Goal: Information Seeking & Learning: Learn about a topic

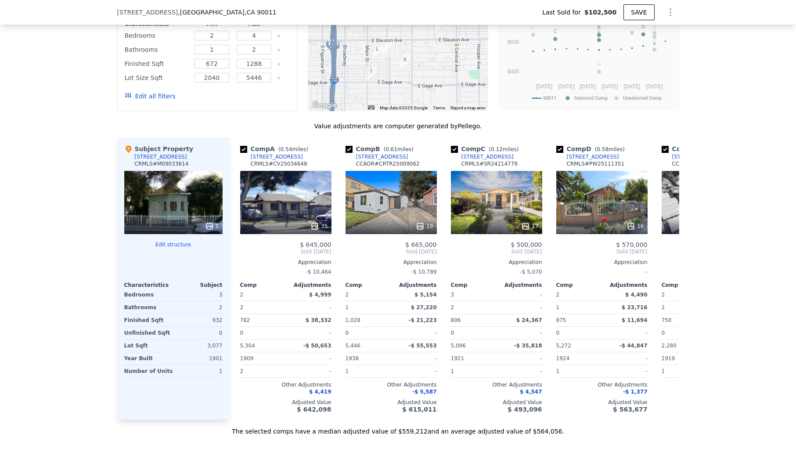
scroll to position [947, 0]
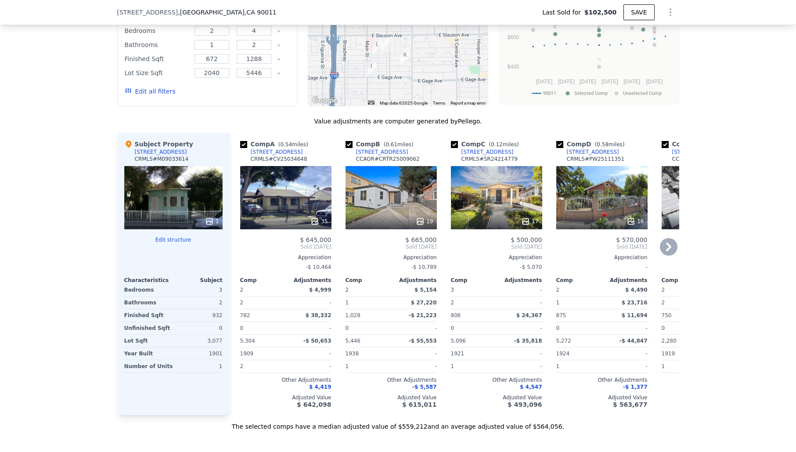
click at [511, 202] on div "17" at bounding box center [496, 197] width 91 height 63
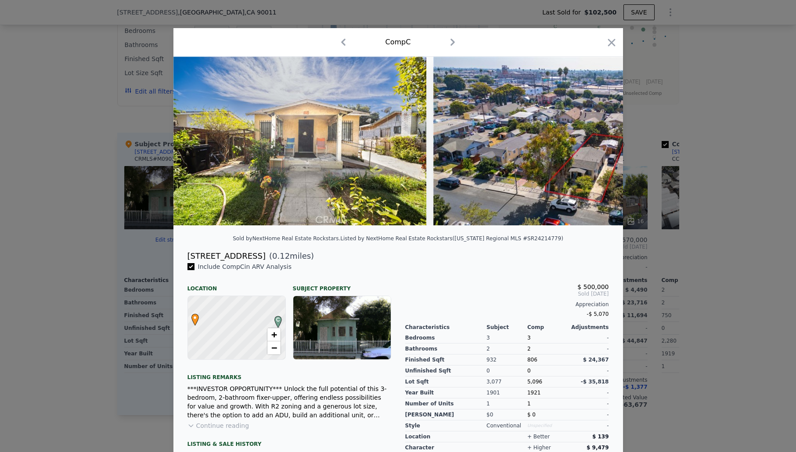
click at [614, 42] on icon "button" at bounding box center [612, 42] width 12 height 12
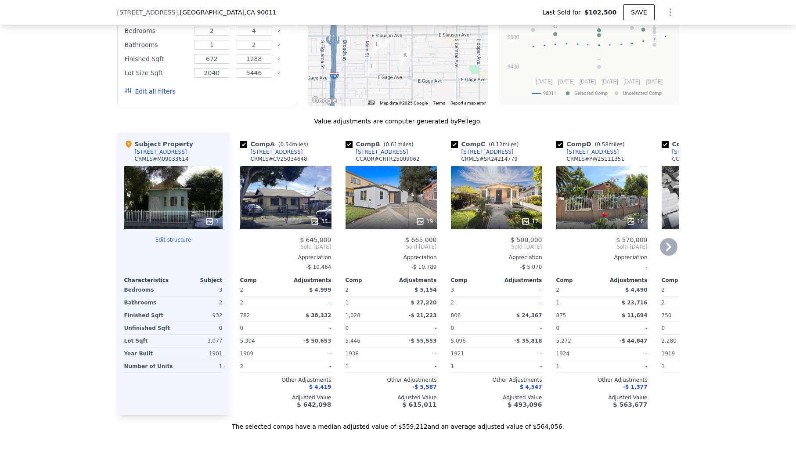
click at [280, 202] on div "35" at bounding box center [285, 197] width 91 height 63
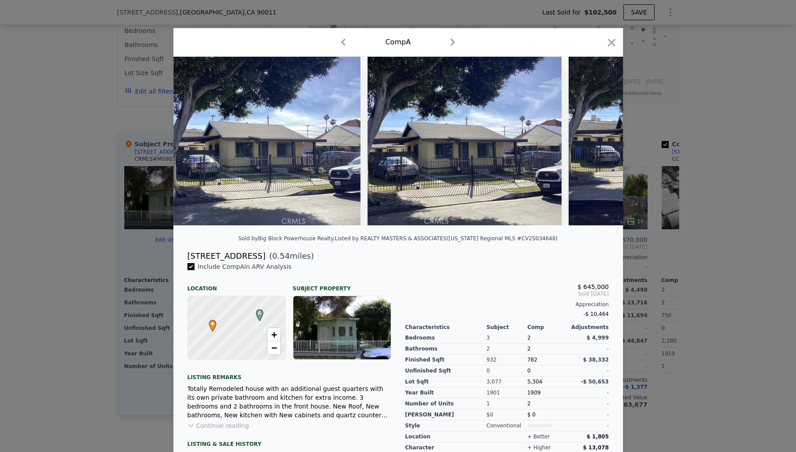
scroll to position [66, 0]
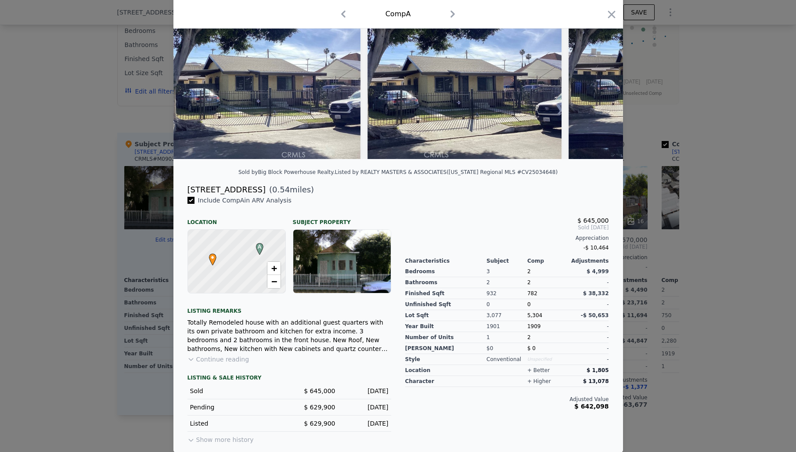
click at [239, 262] on div at bounding box center [236, 262] width 117 height 76
click at [274, 266] on span "+" at bounding box center [274, 268] width 6 height 11
click at [275, 279] on span "−" at bounding box center [274, 281] width 6 height 11
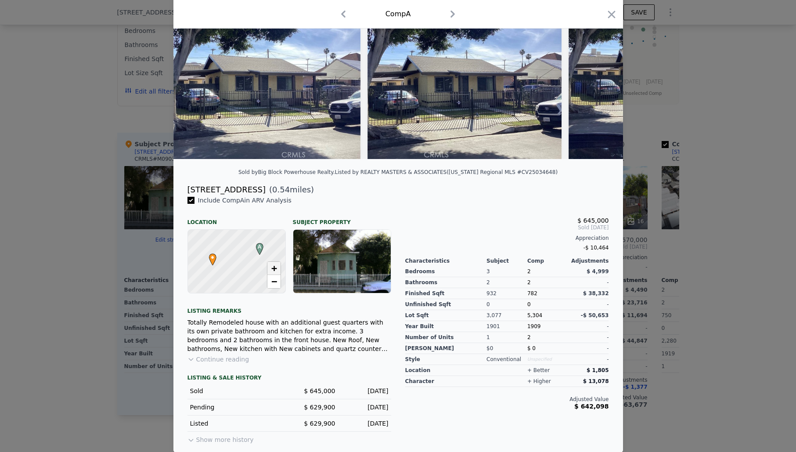
click at [273, 263] on span "+" at bounding box center [274, 268] width 6 height 11
click at [274, 265] on span "+" at bounding box center [274, 268] width 6 height 11
drag, startPoint x: 246, startPoint y: 265, endPoint x: 221, endPoint y: 239, distance: 36.4
click at [221, 239] on div at bounding box center [236, 260] width 117 height 76
drag, startPoint x: 231, startPoint y: 275, endPoint x: 240, endPoint y: 237, distance: 39.2
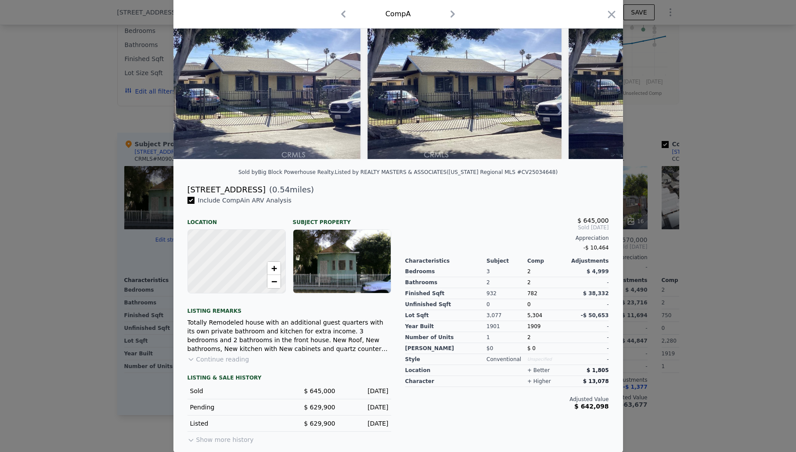
click at [240, 236] on div at bounding box center [236, 261] width 117 height 76
drag, startPoint x: 241, startPoint y: 262, endPoint x: 238, endPoint y: 300, distance: 37.9
click at [238, 300] on div "Include Comp A in ARV Analysis Location Subject Property A • + − Listing remark…" at bounding box center [290, 320] width 218 height 249
drag, startPoint x: 225, startPoint y: 296, endPoint x: 227, endPoint y: 289, distance: 8.1
click at [226, 299] on div "Include Comp A in ARV Analysis Location Subject Property A • + − Listing remark…" at bounding box center [290, 320] width 218 height 249
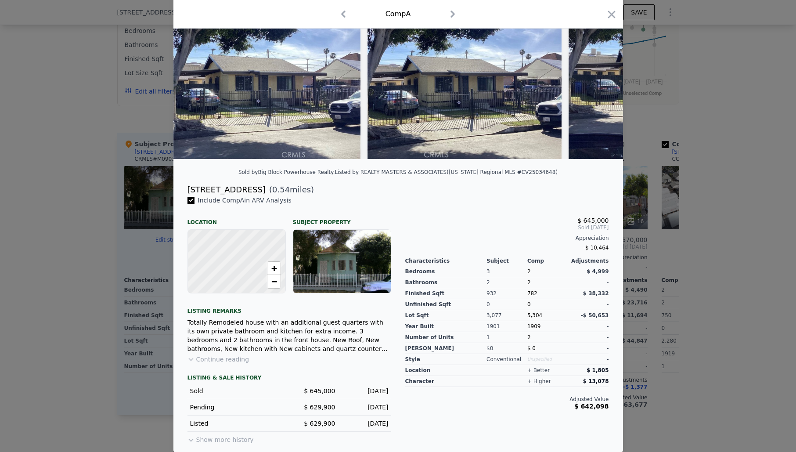
drag, startPoint x: 231, startPoint y: 267, endPoint x: 239, endPoint y: 282, distance: 17.1
click at [239, 282] on div at bounding box center [236, 263] width 117 height 76
click at [235, 269] on div at bounding box center [236, 262] width 117 height 76
click at [432, 190] on div "[STREET_ADDRESS] ( 0.54 miles)" at bounding box center [399, 190] width 436 height 12
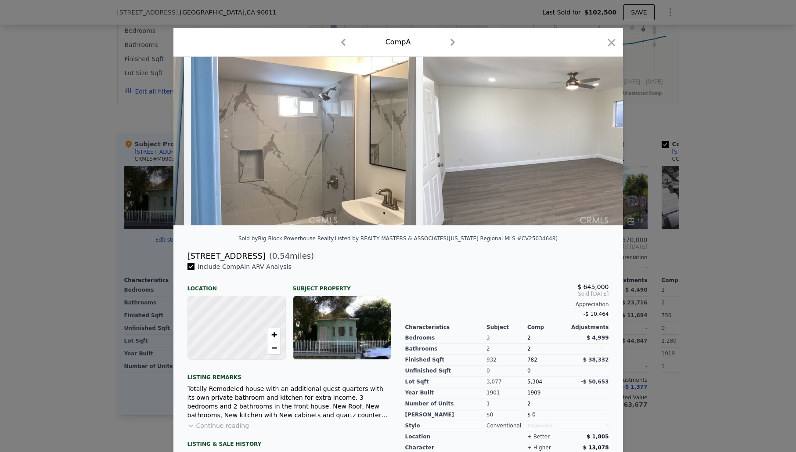
scroll to position [0, 6090]
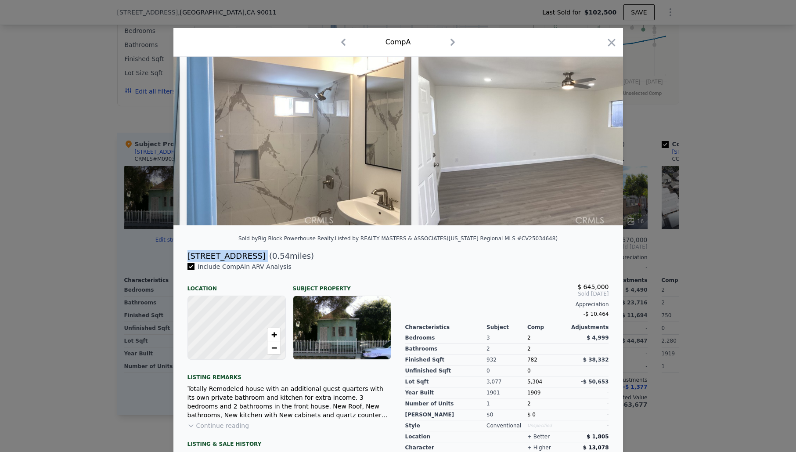
drag, startPoint x: 186, startPoint y: 255, endPoint x: 239, endPoint y: 257, distance: 53.6
click at [239, 257] on div "[STREET_ADDRESS] ( 0.54 miles)" at bounding box center [399, 256] width 436 height 12
copy div "[STREET_ADDRESS]"
type input "$ 574,000"
type input "$ 427,414"
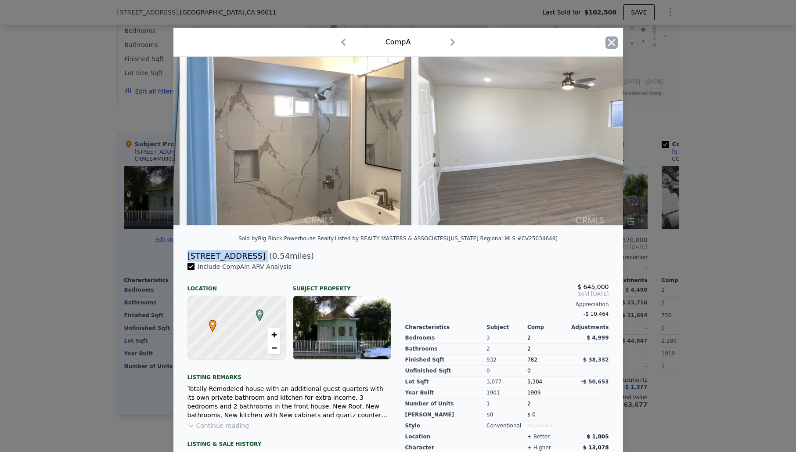
click at [613, 46] on icon "button" at bounding box center [612, 42] width 12 height 12
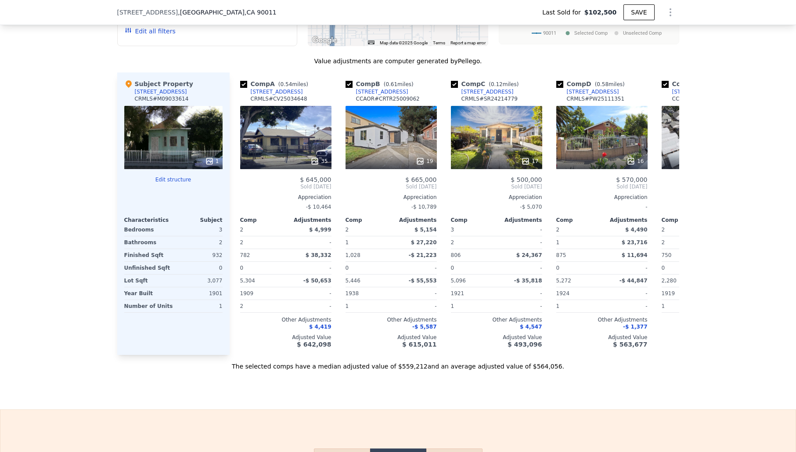
scroll to position [1008, 0]
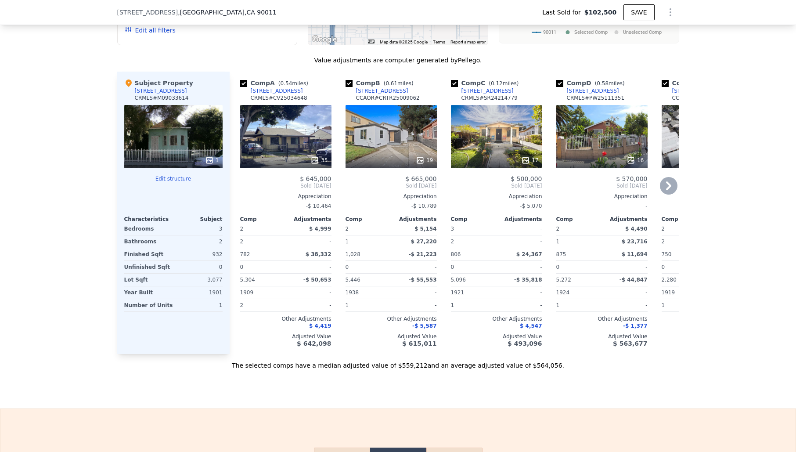
click at [672, 182] on icon at bounding box center [669, 186] width 18 height 18
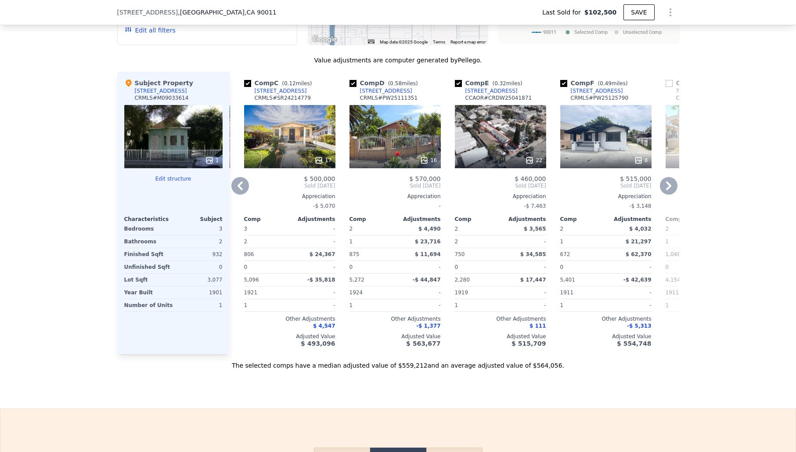
scroll to position [1009, 0]
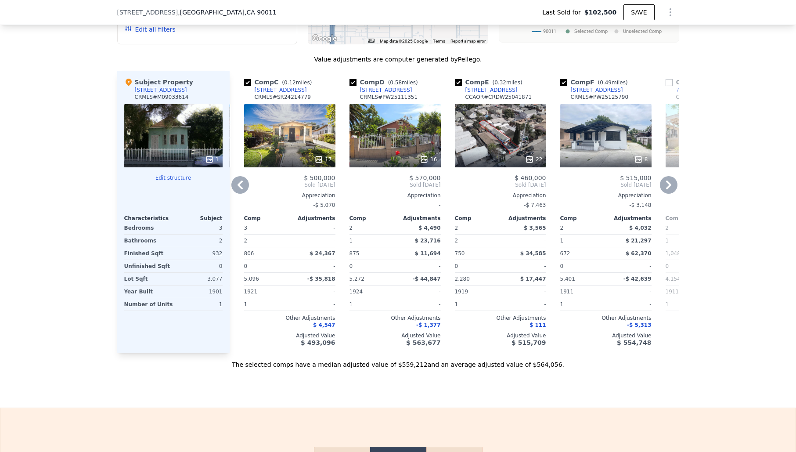
click at [505, 145] on div "22" at bounding box center [500, 135] width 91 height 63
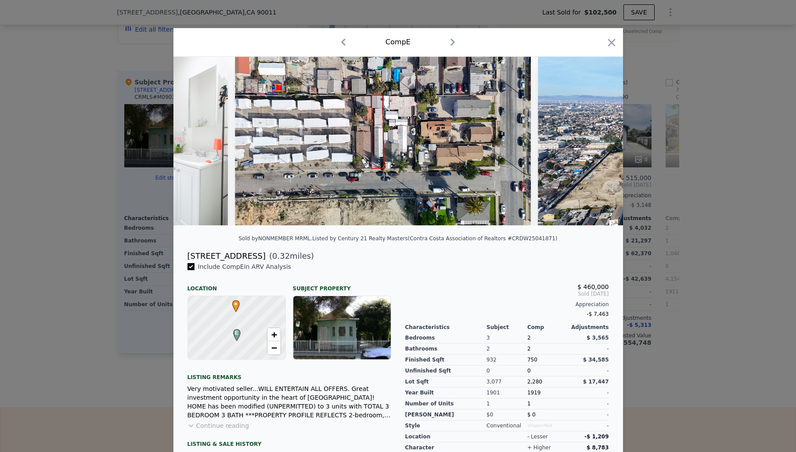
scroll to position [0, 4304]
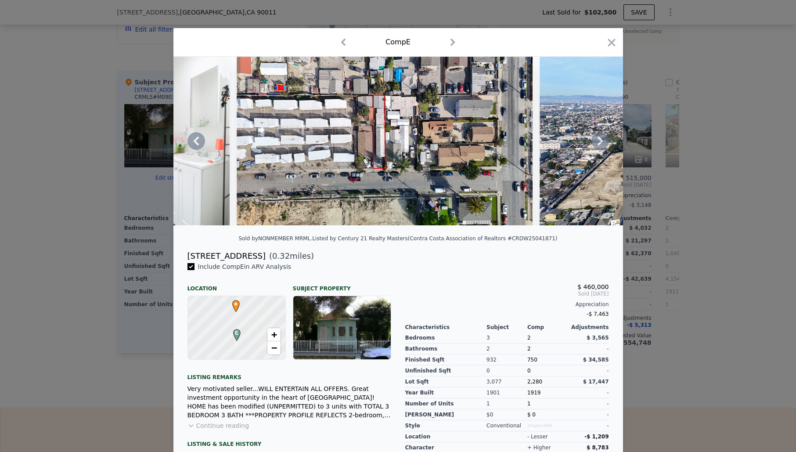
click at [379, 136] on img at bounding box center [385, 141] width 296 height 169
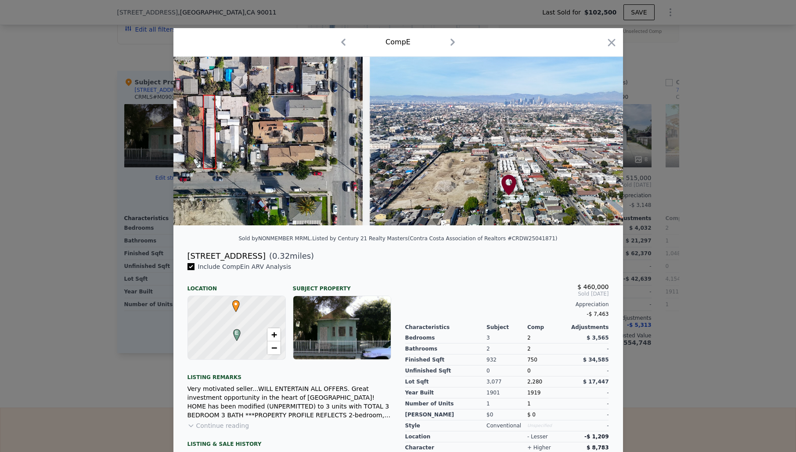
scroll to position [0, 4521]
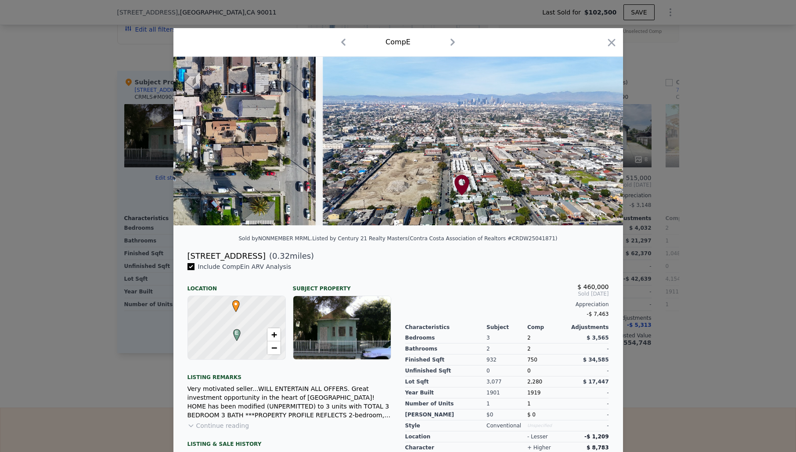
drag, startPoint x: 612, startPoint y: 43, endPoint x: 606, endPoint y: 58, distance: 16.0
click at [612, 43] on icon "button" at bounding box center [611, 42] width 7 height 7
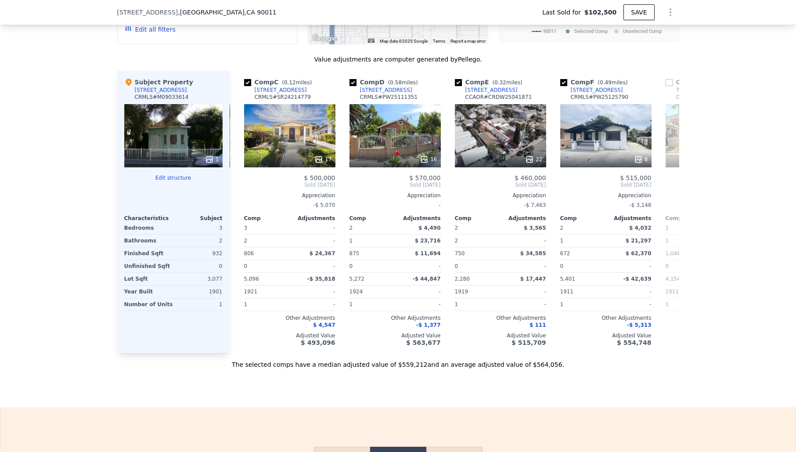
scroll to position [1009, 0]
drag, startPoint x: 504, startPoint y: 87, endPoint x: 501, endPoint y: 82, distance: 5.4
click at [463, 86] on div "Comp E ( 0.32 miles) [STREET_ADDRESS] CCAOR # CRDW25041871" at bounding box center [500, 90] width 91 height 26
click at [665, 184] on icon at bounding box center [669, 185] width 18 height 18
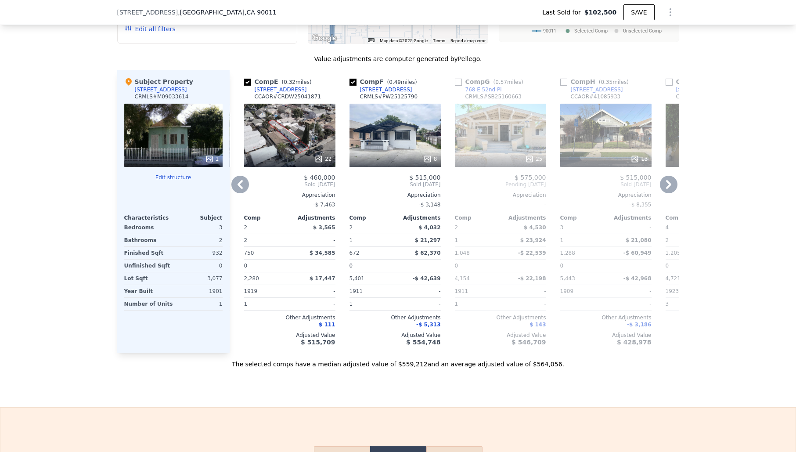
scroll to position [0, 417]
click at [291, 140] on div "22" at bounding box center [290, 135] width 91 height 63
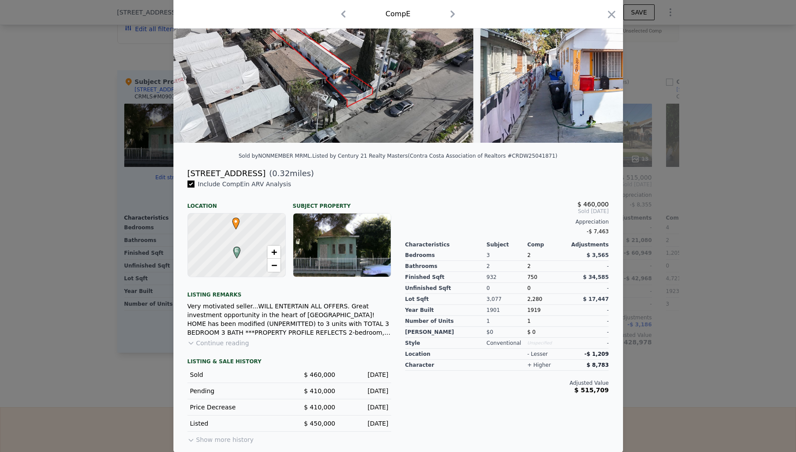
scroll to position [78, 0]
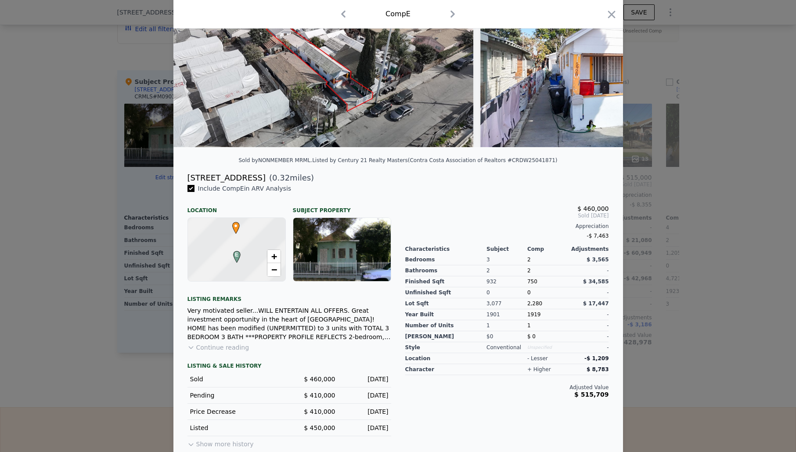
drag, startPoint x: 232, startPoint y: 347, endPoint x: 246, endPoint y: 347, distance: 14.1
click at [232, 347] on button "Continue reading" at bounding box center [219, 347] width 62 height 9
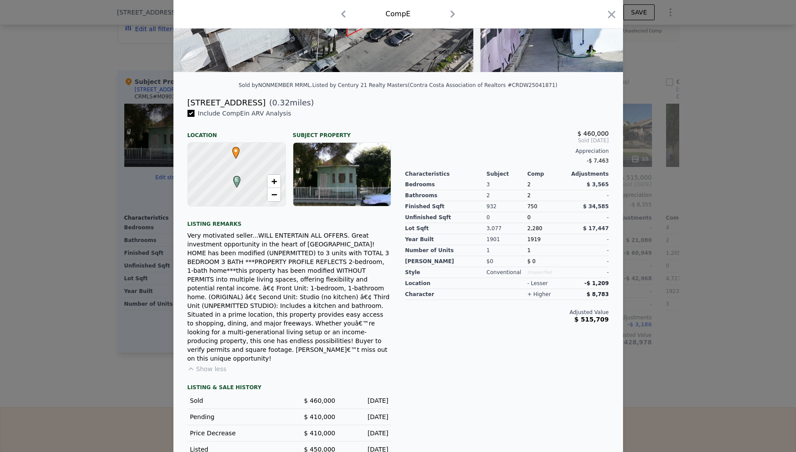
scroll to position [0, 0]
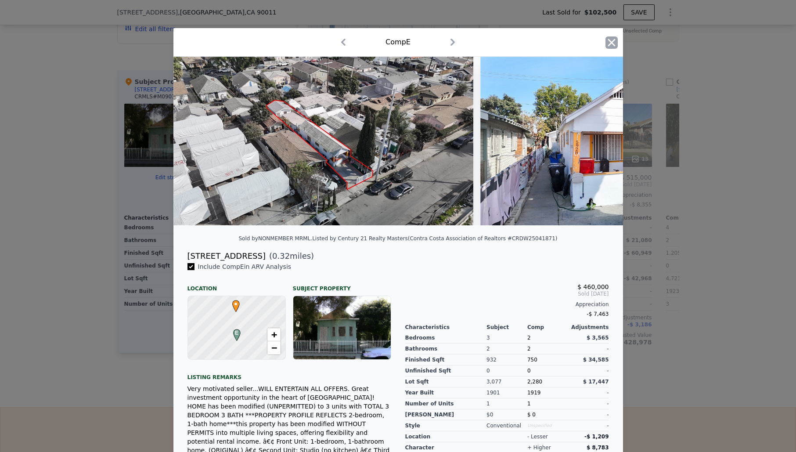
click at [614, 44] on icon "button" at bounding box center [611, 42] width 7 height 7
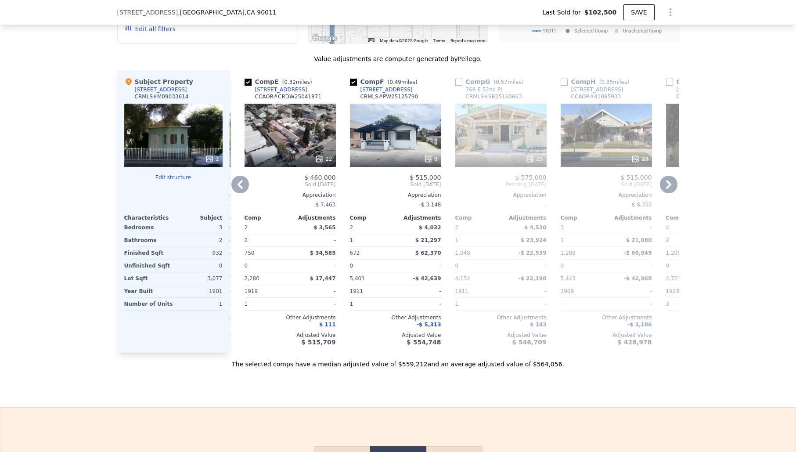
click at [668, 187] on icon at bounding box center [668, 184] width 5 height 9
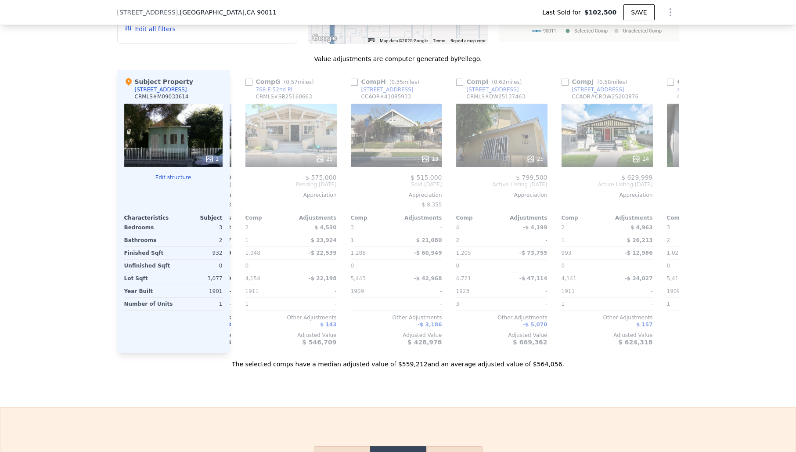
scroll to position [0, 628]
click at [668, 187] on icon at bounding box center [668, 184] width 5 height 9
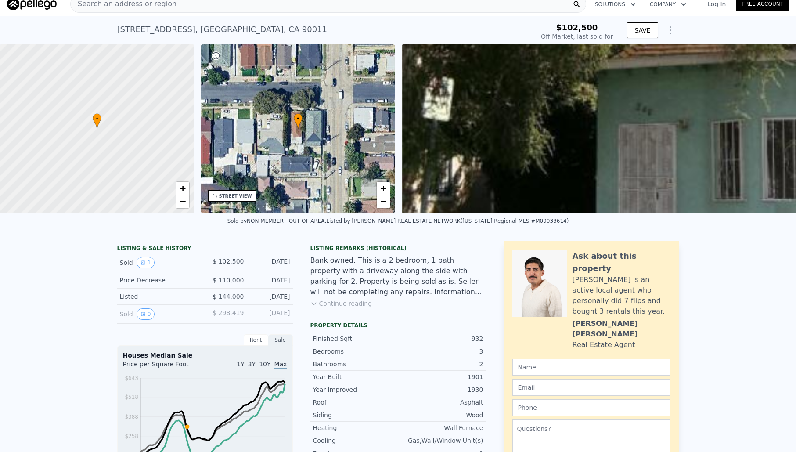
scroll to position [0, 0]
